Goal: Task Accomplishment & Management: Manage account settings

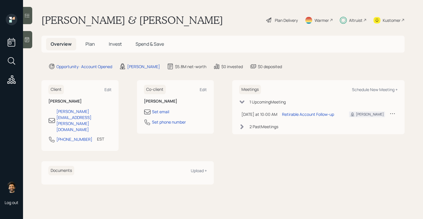
click at [116, 43] on span "Invest" at bounding box center [115, 44] width 13 height 6
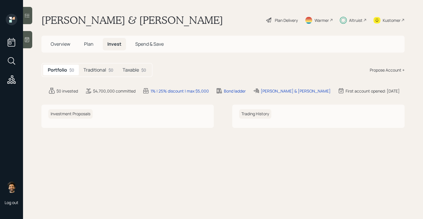
click at [101, 70] on h5 "Traditional" at bounding box center [95, 69] width 23 height 5
